Goal: Task Accomplishment & Management: Manage account settings

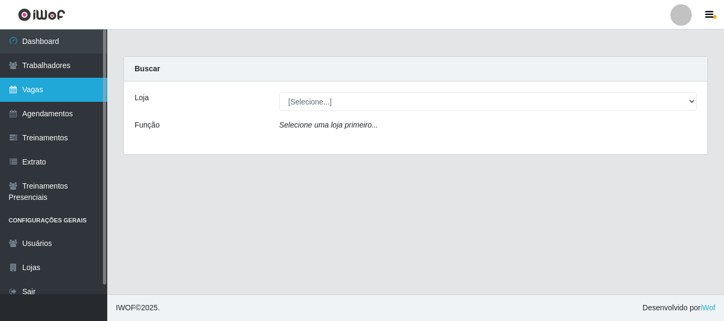
click at [48, 94] on link "Vagas" at bounding box center [53, 90] width 107 height 24
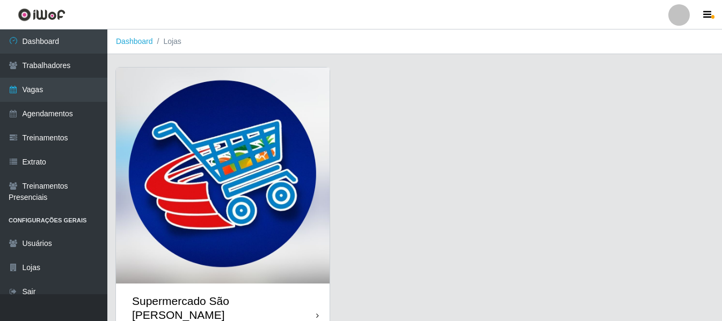
scroll to position [38, 0]
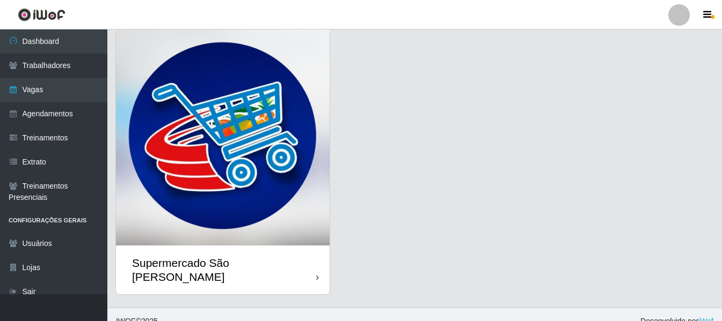
click at [222, 148] on img at bounding box center [223, 138] width 214 height 216
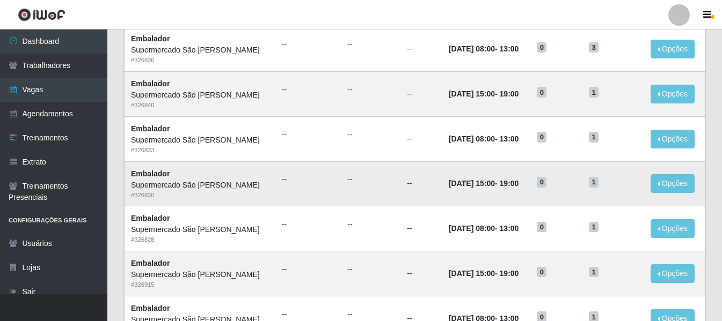
scroll to position [161, 0]
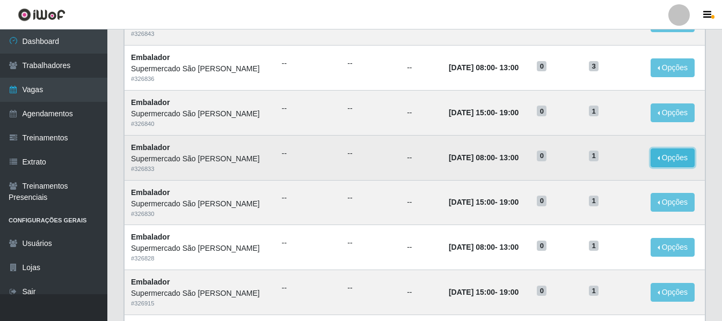
click at [668, 158] on button "Opções" at bounding box center [672, 158] width 44 height 19
click at [596, 160] on link "Editar" at bounding box center [590, 160] width 31 height 9
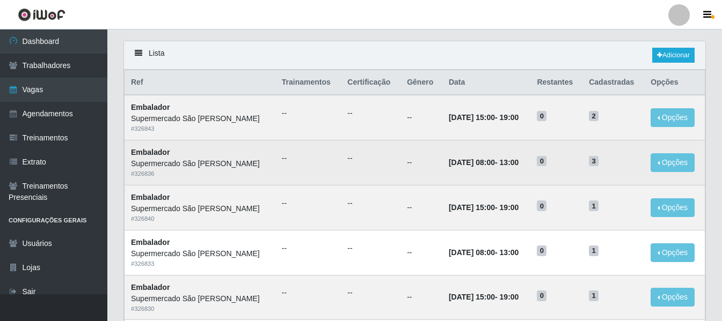
scroll to position [161, 0]
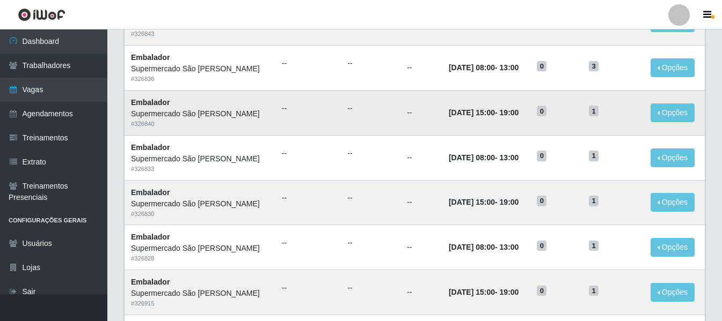
click at [533, 118] on td "0" at bounding box center [556, 112] width 52 height 45
click at [605, 109] on h5 "1" at bounding box center [613, 110] width 49 height 11
click at [653, 111] on button "Opções" at bounding box center [672, 113] width 44 height 19
click at [656, 115] on button "Opções" at bounding box center [672, 113] width 44 height 19
click at [678, 113] on button "Opções" at bounding box center [672, 113] width 44 height 19
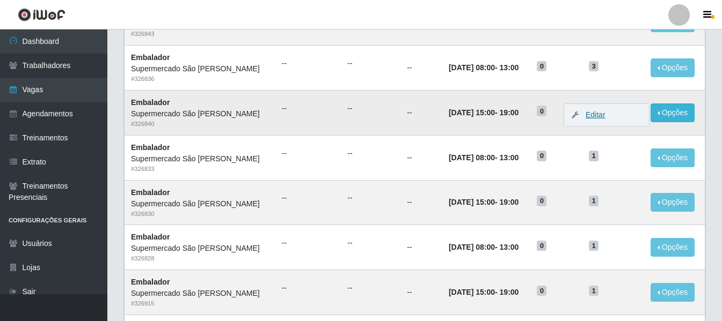
click at [570, 116] on icon "button" at bounding box center [574, 115] width 11 height 8
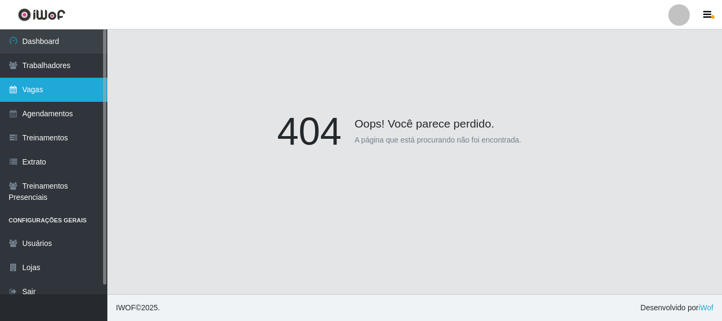
click at [35, 91] on link "Vagas" at bounding box center [53, 90] width 107 height 24
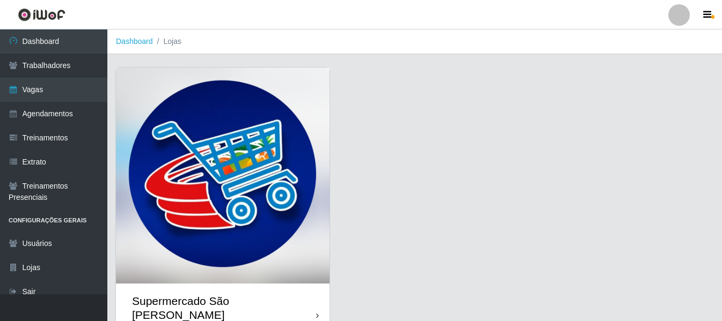
click at [236, 179] on img at bounding box center [223, 176] width 214 height 216
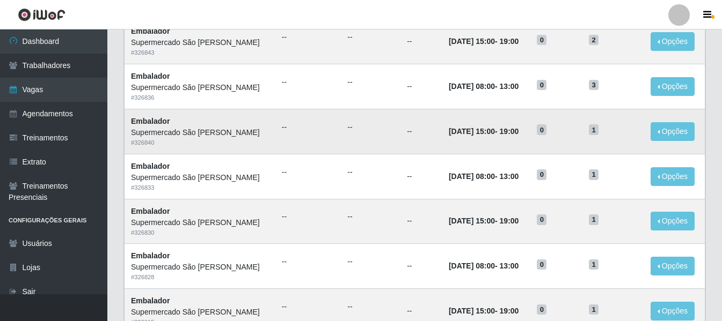
scroll to position [161, 0]
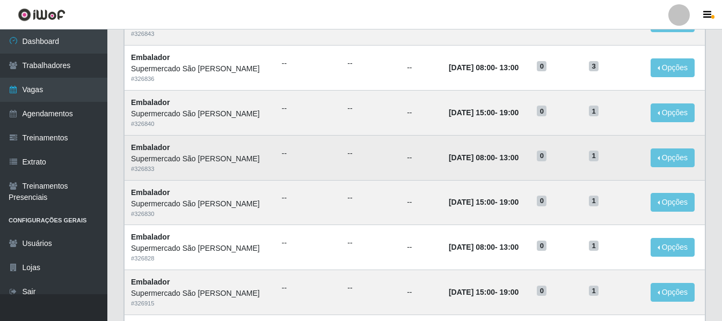
click at [502, 160] on time "13:00" at bounding box center [509, 157] width 19 height 9
click at [591, 156] on span "1" at bounding box center [594, 156] width 10 height 11
click at [663, 157] on button "Opções" at bounding box center [672, 158] width 44 height 19
click at [597, 159] on link "Editar" at bounding box center [590, 160] width 31 height 9
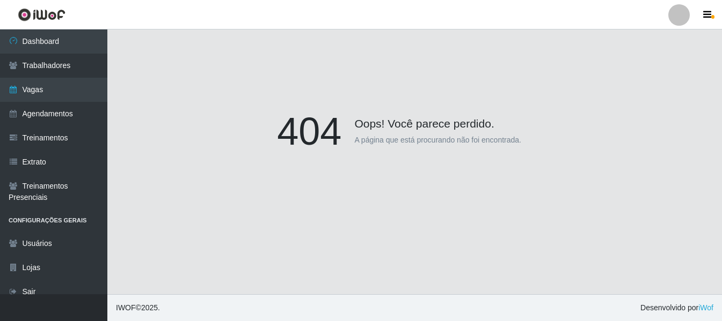
scroll to position [94, 0]
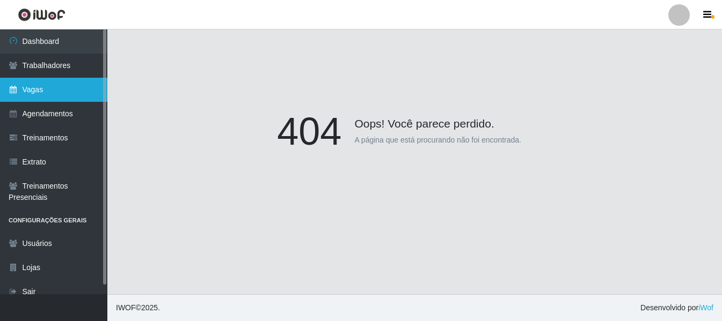
click at [35, 92] on link "Vagas" at bounding box center [53, 90] width 107 height 24
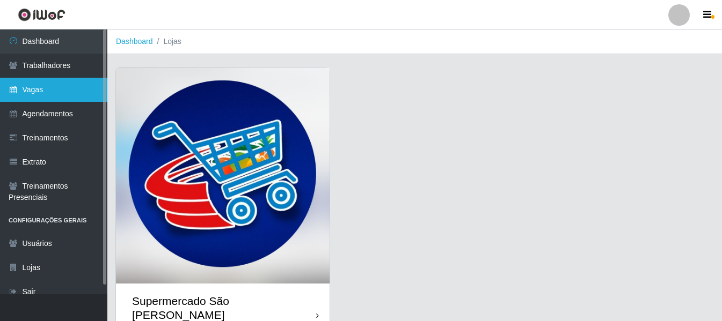
click at [58, 94] on link "Vagas" at bounding box center [53, 90] width 107 height 24
